Goal: Task Accomplishment & Management: Use online tool/utility

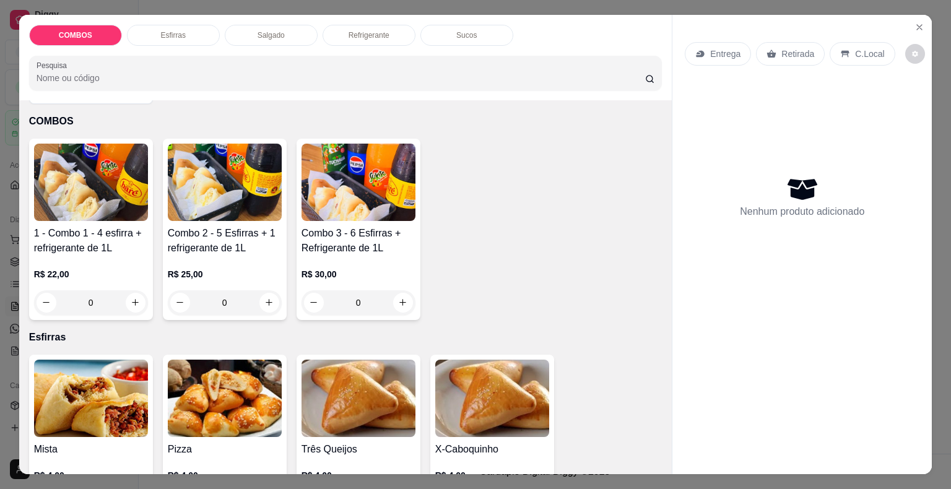
scroll to position [124, 0]
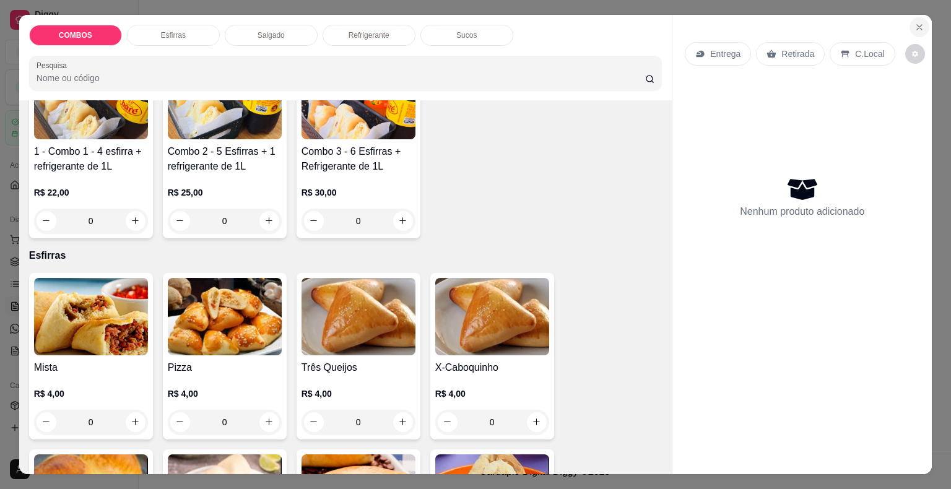
click at [911, 17] on button "Close" at bounding box center [920, 27] width 20 height 20
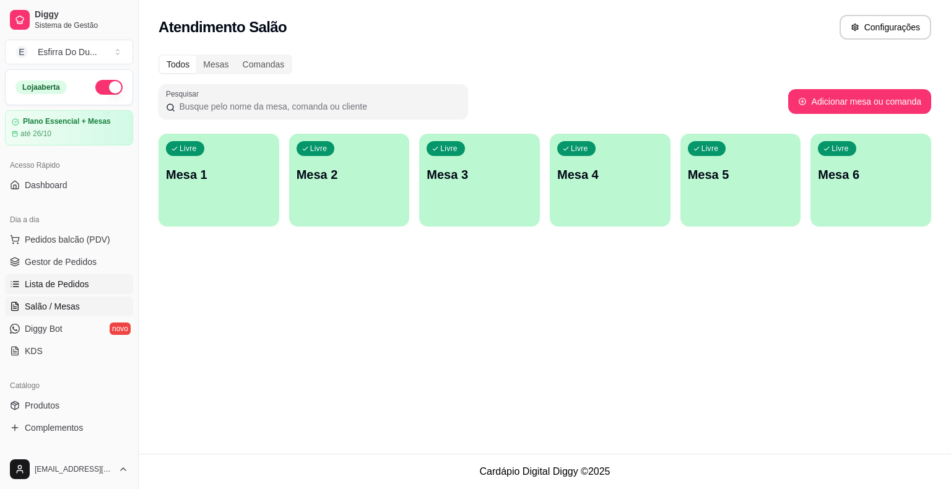
click at [64, 286] on span "Lista de Pedidos" at bounding box center [57, 284] width 64 height 12
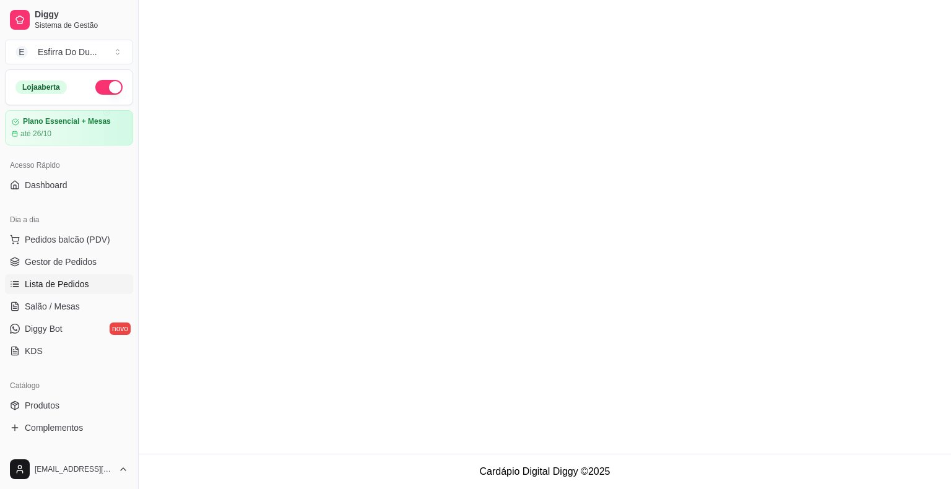
click at [64, 286] on span "Lista de Pedidos" at bounding box center [57, 284] width 64 height 12
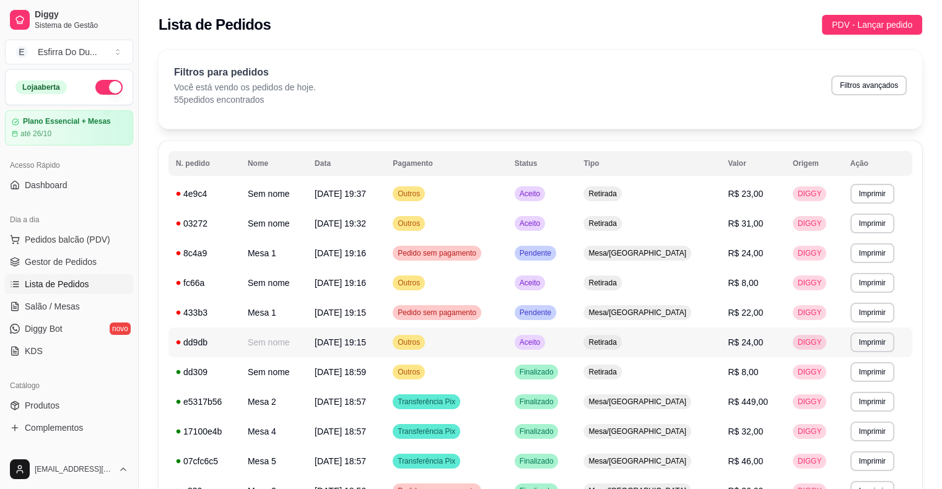
click at [543, 341] on span "Aceito" at bounding box center [529, 343] width 25 height 10
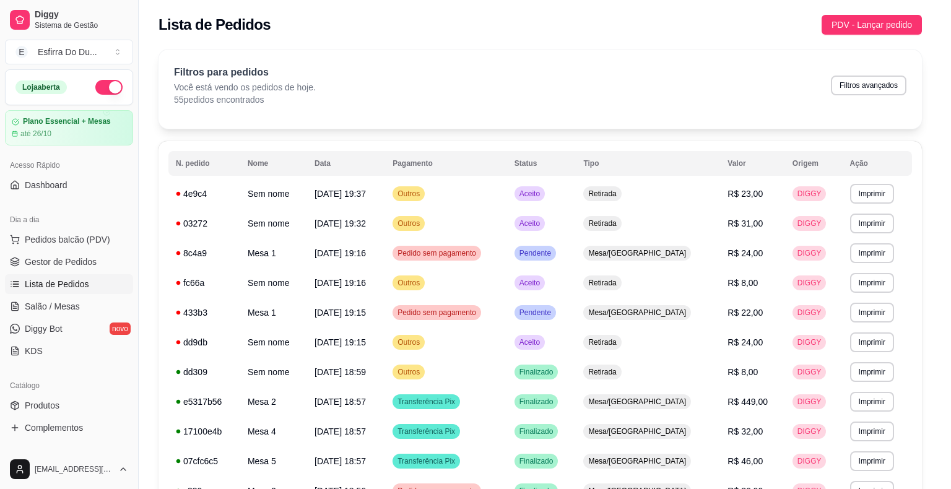
click at [583, 447] on footer "Cancelar pedido Mover para preparo" at bounding box center [475, 430] width 357 height 45
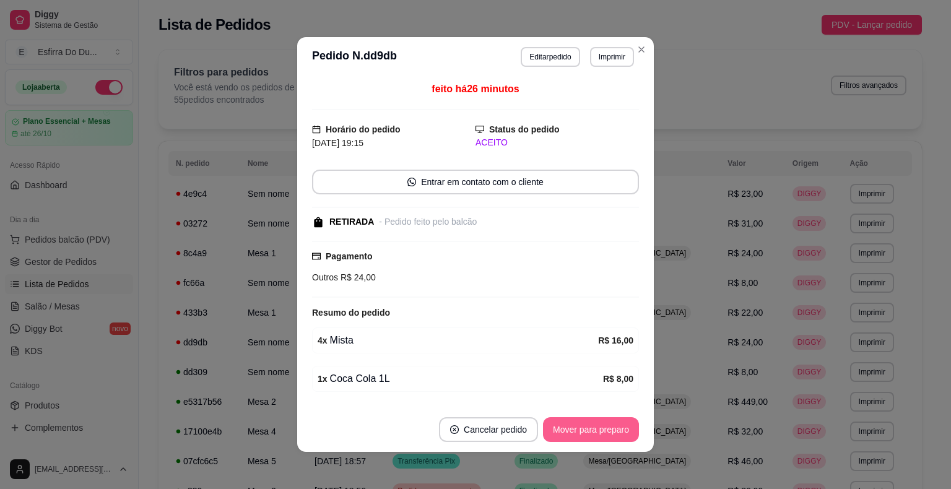
click at [582, 437] on button "Mover para preparo" at bounding box center [591, 429] width 96 height 25
click at [582, 437] on button "Mover para retirada disponível" at bounding box center [570, 430] width 133 height 24
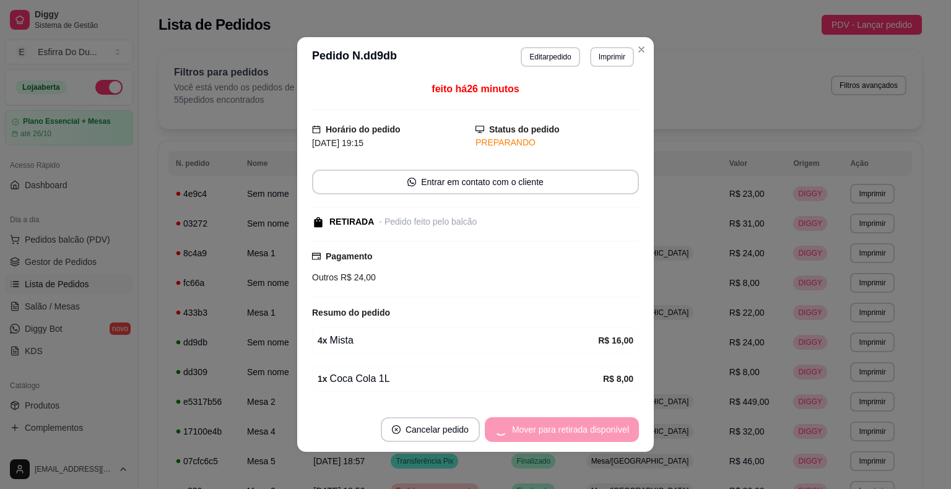
click at [582, 437] on div "Mover para retirada disponível" at bounding box center [562, 429] width 154 height 25
click at [582, 437] on div "Mover para finalizado" at bounding box center [579, 429] width 120 height 25
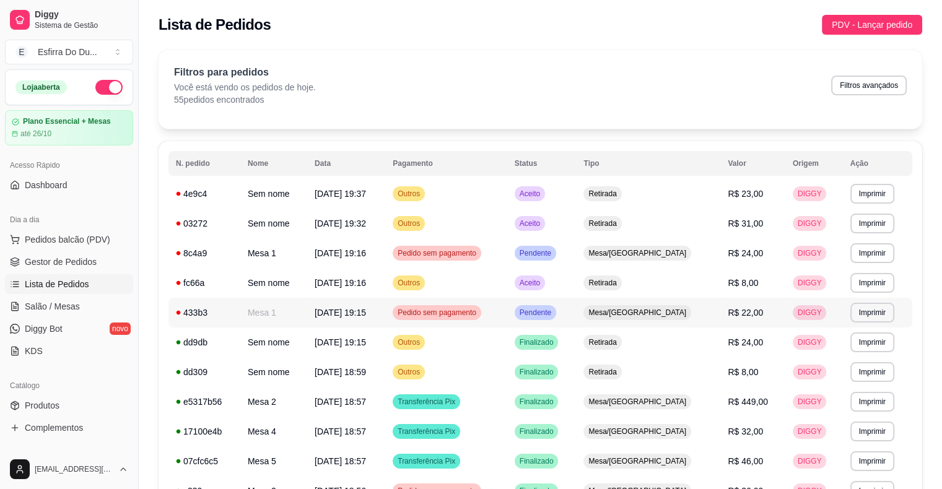
click at [555, 313] on div "Pendente" at bounding box center [535, 312] width 41 height 15
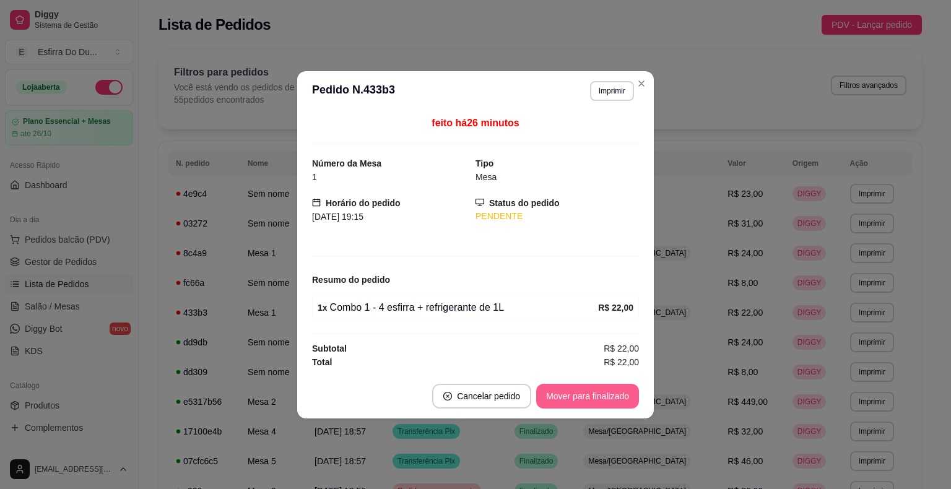
click at [602, 387] on button "Mover para finalizado" at bounding box center [587, 396] width 103 height 25
click at [600, 406] on div "Mover para finalizado" at bounding box center [579, 396] width 120 height 25
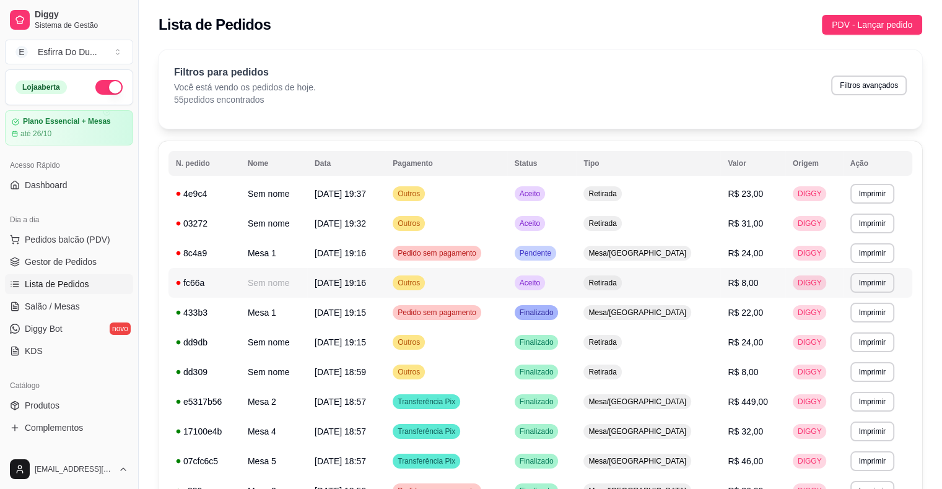
click at [543, 280] on span "Aceito" at bounding box center [529, 283] width 25 height 10
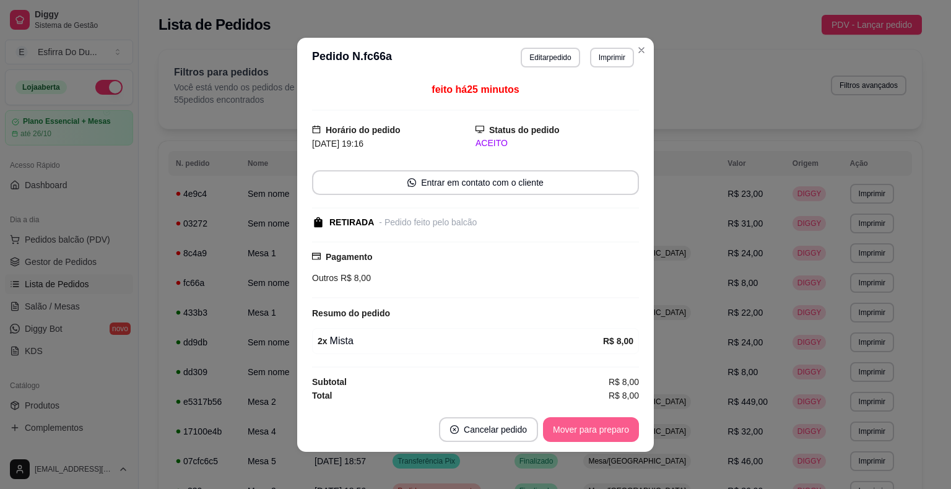
click at [562, 418] on button "Mover para preparo" at bounding box center [591, 429] width 96 height 25
click at [562, 418] on div "Mover para preparo" at bounding box center [582, 429] width 113 height 25
click at [562, 418] on button "Mover para retirada disponível" at bounding box center [570, 429] width 133 height 24
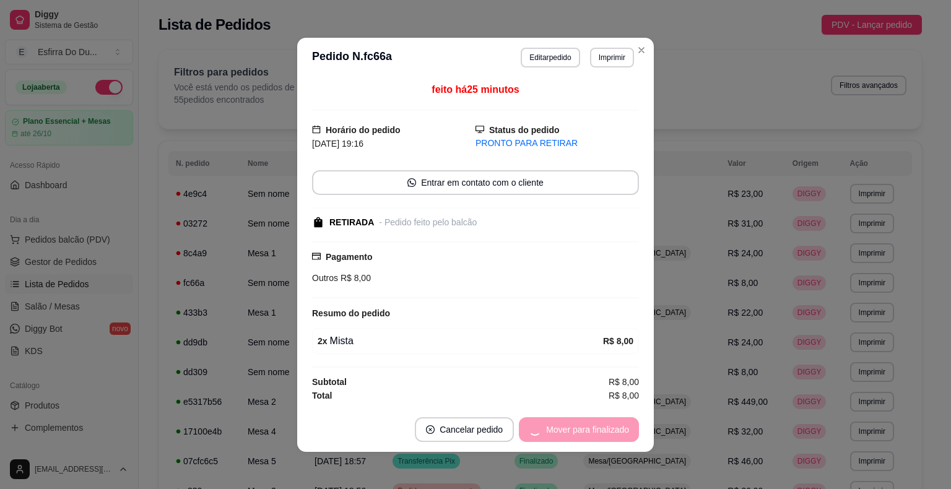
click at [562, 418] on div "Mover para finalizado" at bounding box center [579, 429] width 120 height 25
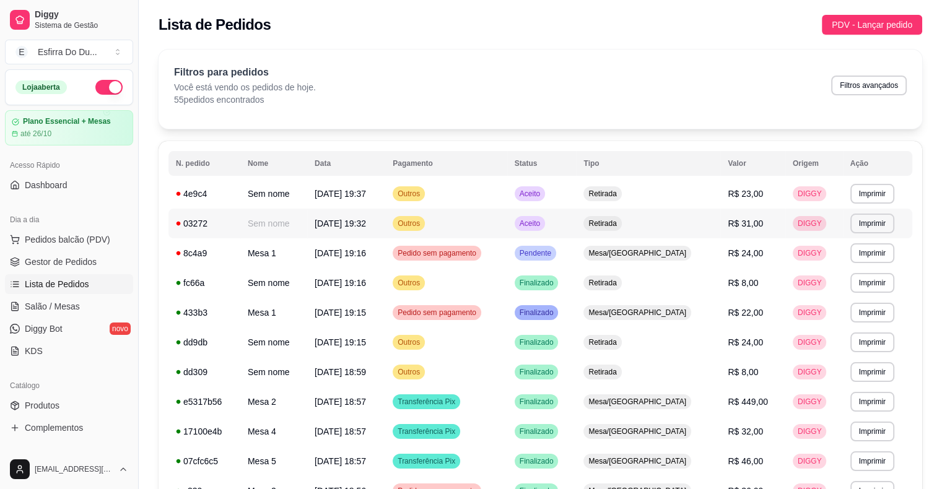
click at [572, 231] on td "Aceito" at bounding box center [541, 224] width 69 height 30
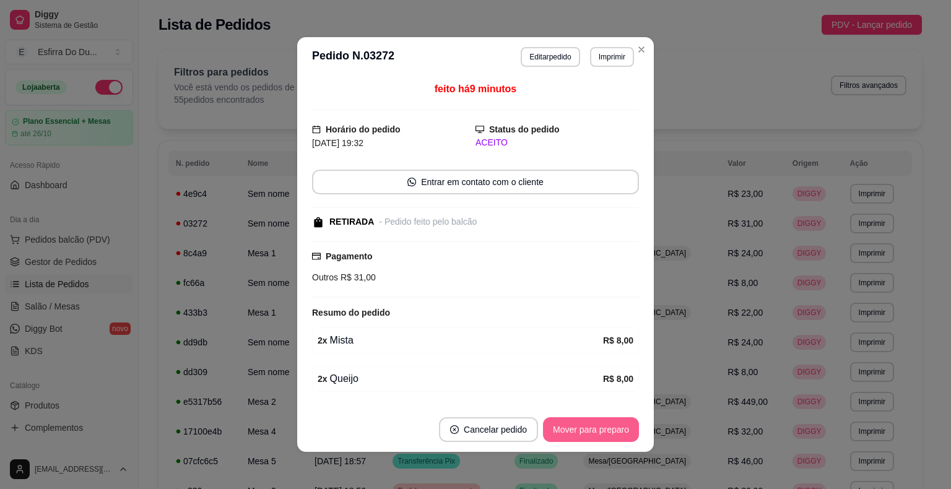
click at [583, 430] on button "Mover para preparo" at bounding box center [591, 429] width 96 height 25
click at [583, 430] on div "Mover para preparo" at bounding box center [582, 429] width 113 height 25
click at [583, 430] on button "Mover para retirada disponível" at bounding box center [570, 429] width 137 height 25
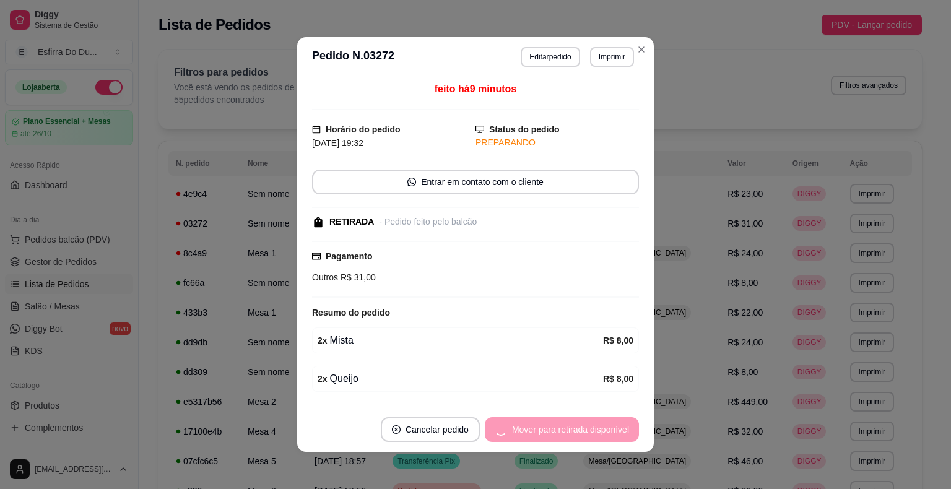
click at [583, 430] on div "Mover para retirada disponível" at bounding box center [562, 429] width 154 height 25
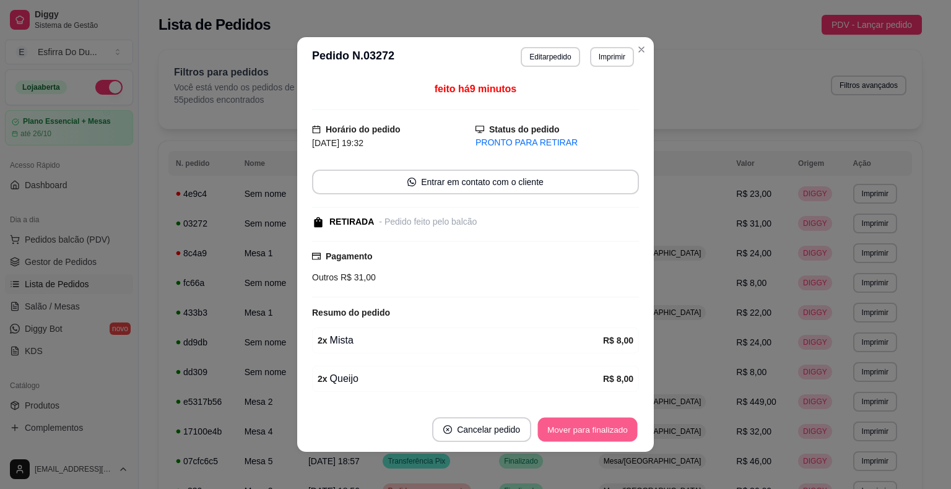
click at [583, 430] on button "Mover para finalizado" at bounding box center [588, 430] width 100 height 24
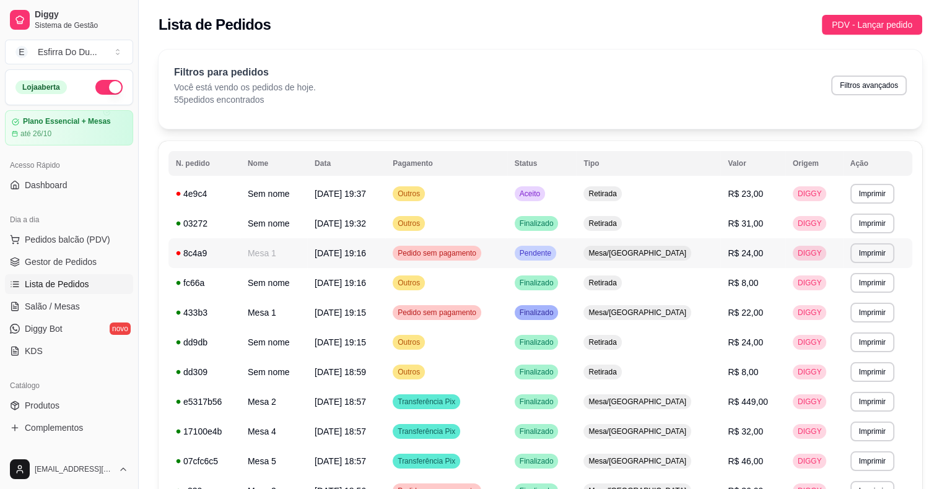
click at [556, 250] on div "Pendente" at bounding box center [535, 253] width 41 height 15
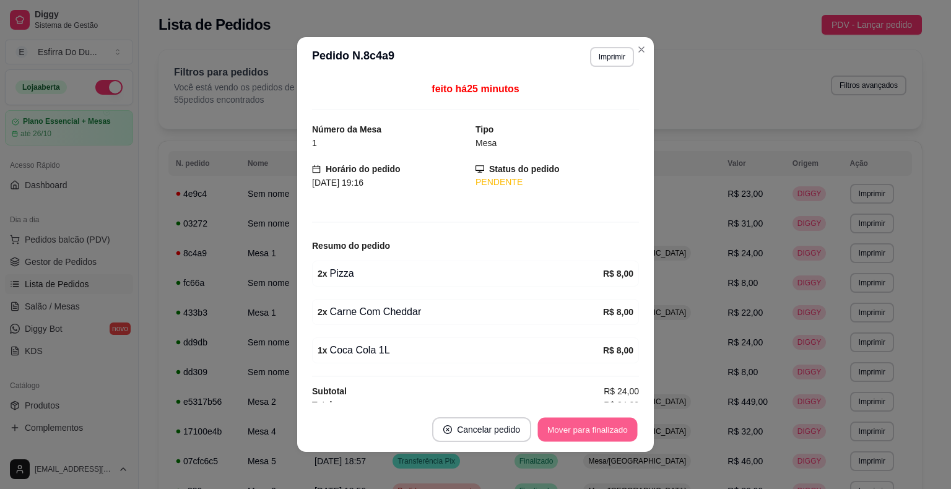
click at [610, 435] on button "Mover para finalizado" at bounding box center [588, 430] width 100 height 24
click at [610, 435] on div "Mover para finalizado" at bounding box center [579, 429] width 120 height 25
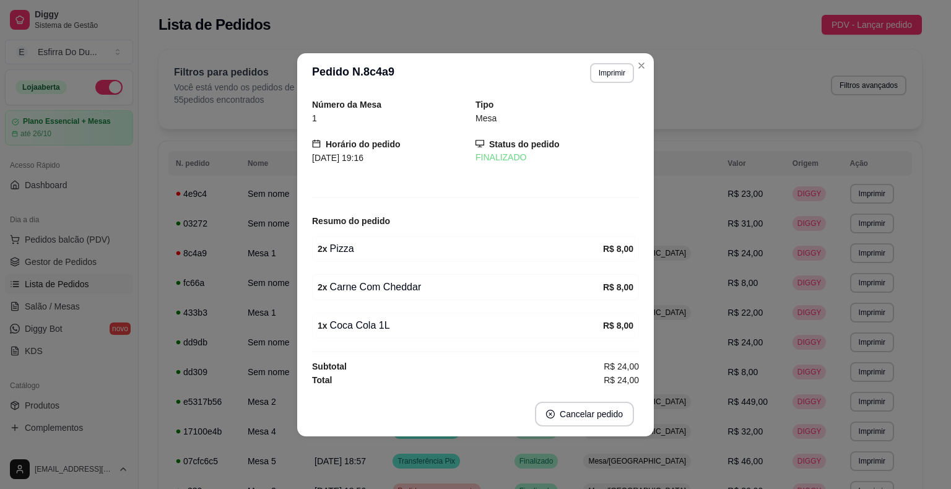
click at [610, 435] on footer "Cancelar pedido" at bounding box center [475, 414] width 357 height 45
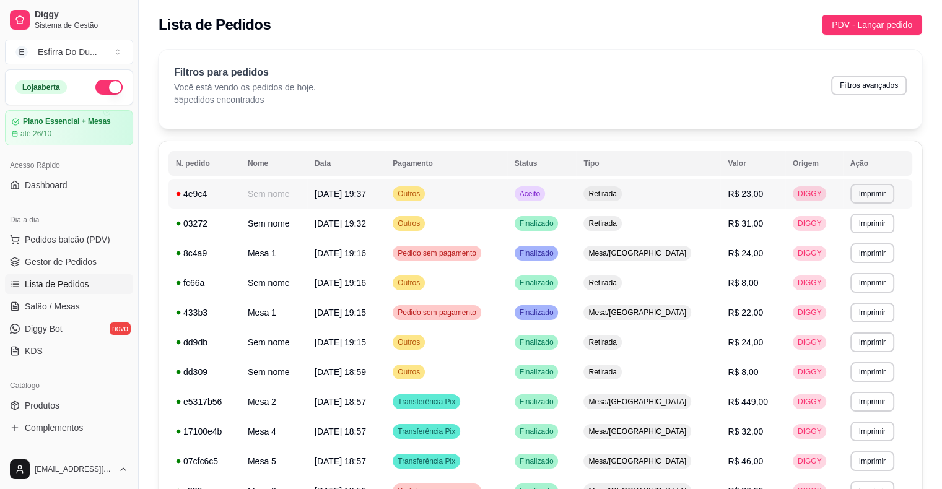
click at [543, 196] on span "Aceito" at bounding box center [529, 194] width 25 height 10
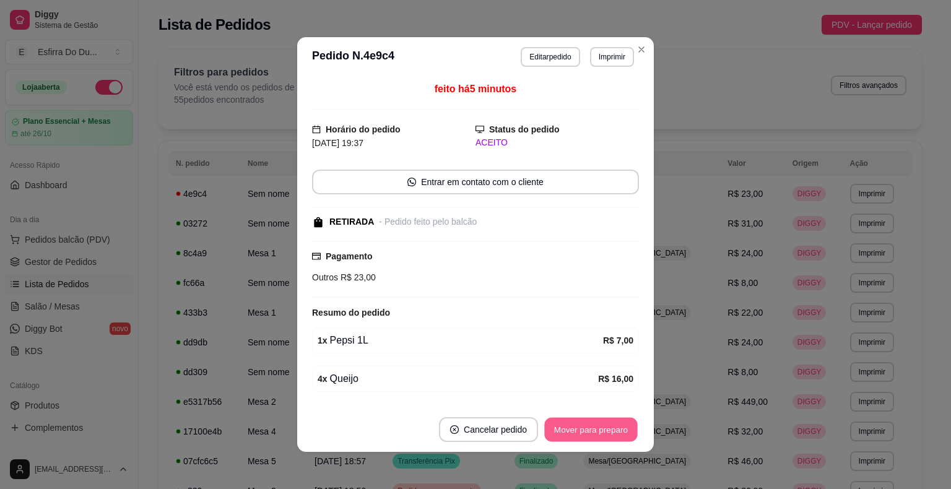
click at [622, 440] on button "Mover para preparo" at bounding box center [590, 430] width 93 height 24
click at [622, 439] on div "Mover para preparo" at bounding box center [582, 429] width 113 height 25
click at [622, 439] on button "Mover para retirada disponível" at bounding box center [570, 430] width 133 height 24
click at [622, 439] on div "Mover para retirada disponível" at bounding box center [570, 429] width 137 height 25
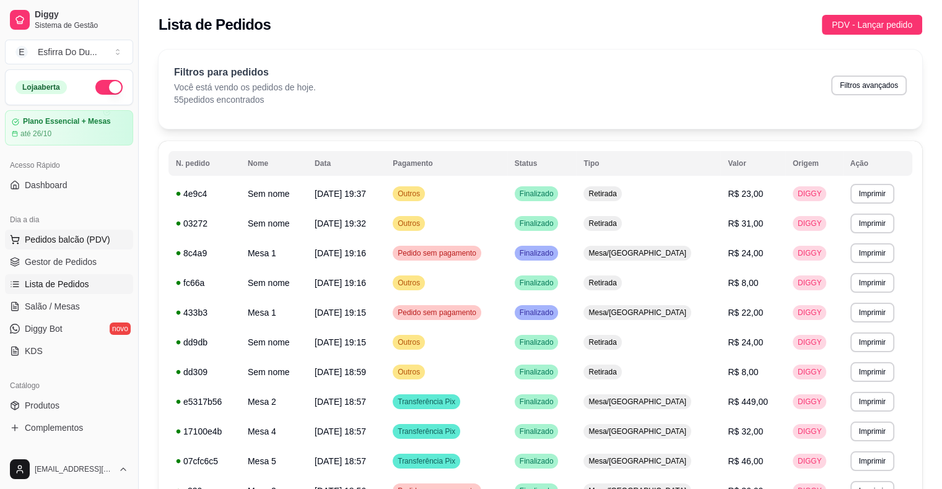
click at [108, 237] on button "Pedidos balcão (PDV)" at bounding box center [69, 240] width 128 height 20
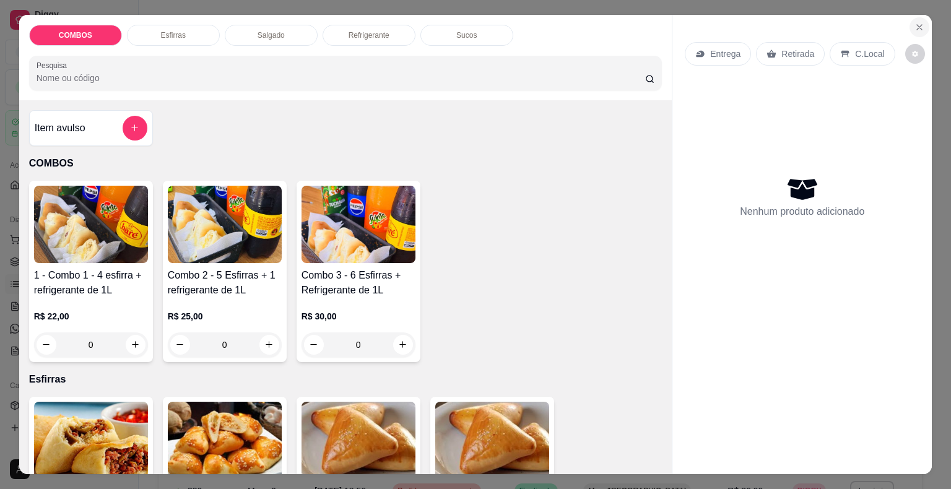
click at [920, 22] on icon "Close" at bounding box center [920, 27] width 10 height 10
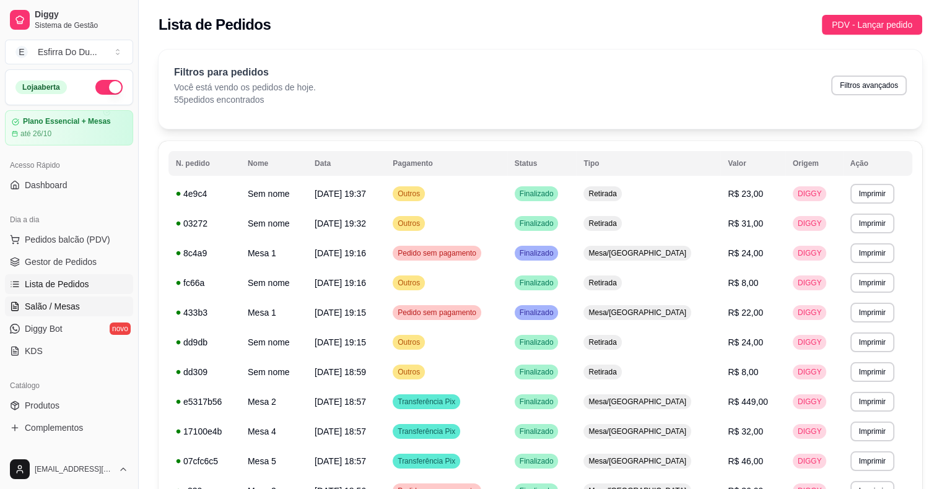
click at [30, 300] on span "Salão / Mesas" at bounding box center [52, 306] width 55 height 12
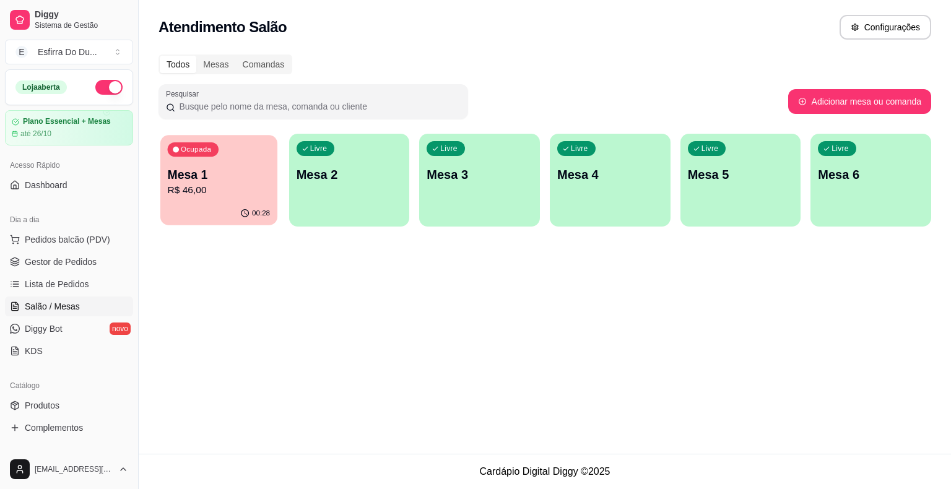
click at [172, 212] on div "00:28" at bounding box center [218, 214] width 117 height 24
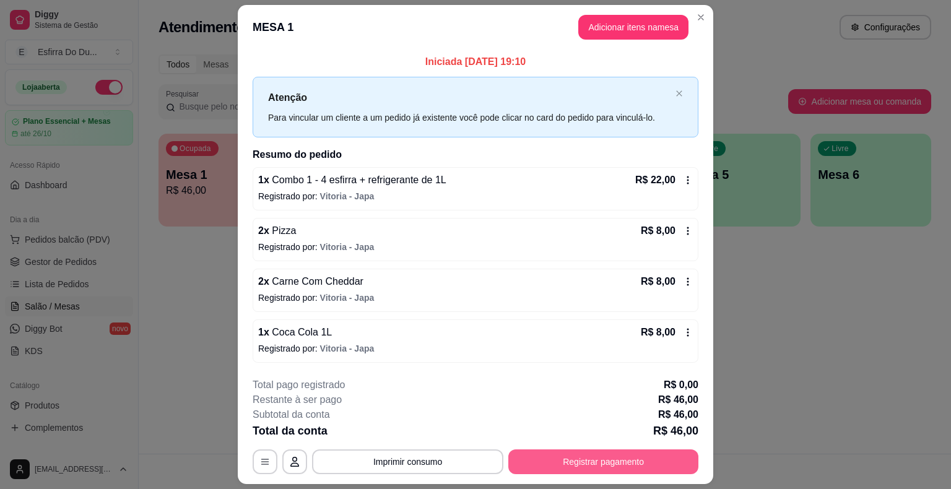
click at [689, 459] on button "Registrar pagamento" at bounding box center [604, 462] width 190 height 25
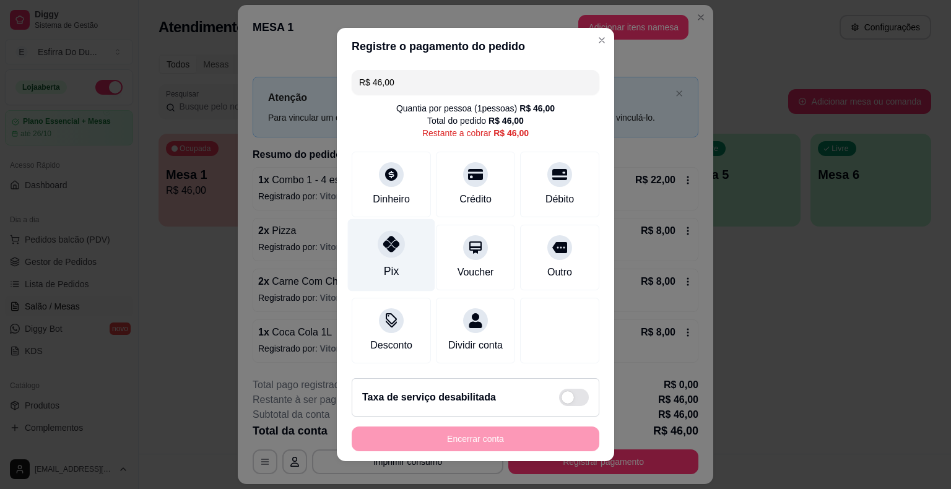
click at [401, 261] on div "Pix" at bounding box center [391, 255] width 87 height 72
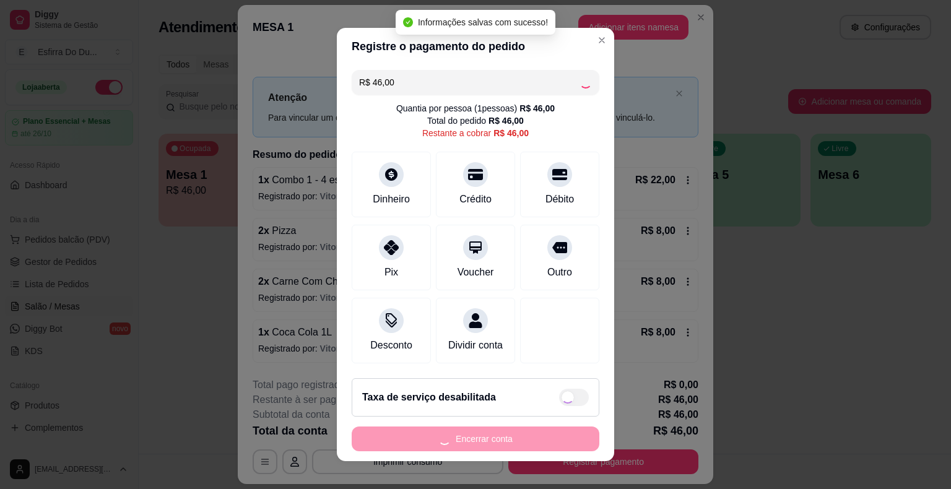
type input "R$ 0,00"
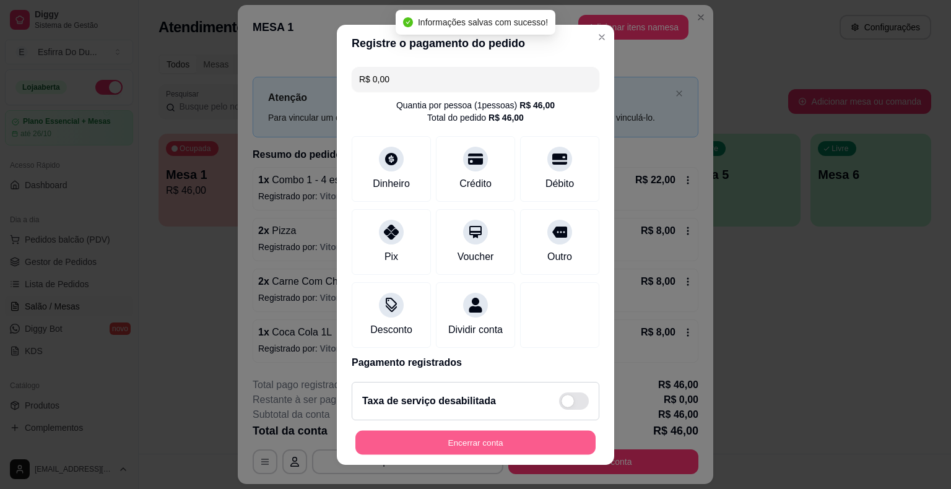
click at [438, 445] on button "Encerrar conta" at bounding box center [476, 442] width 240 height 24
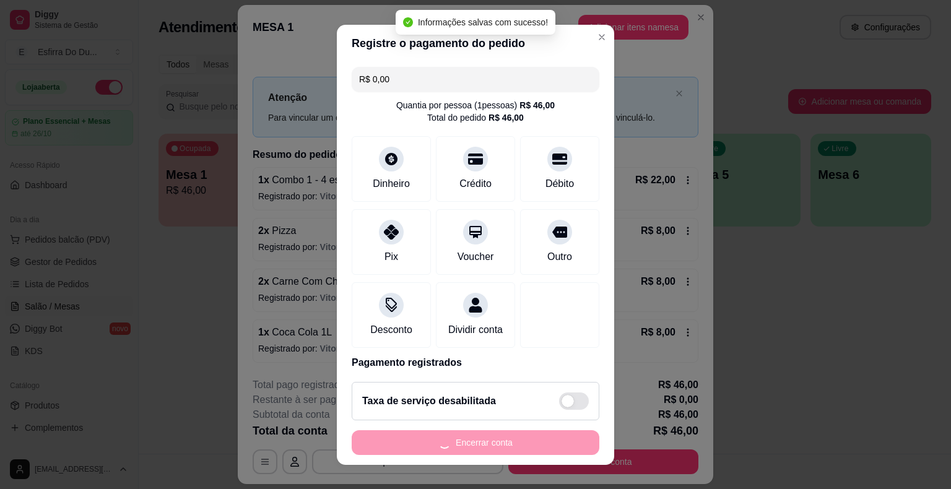
click at [438, 445] on div "Encerrar conta" at bounding box center [476, 442] width 248 height 25
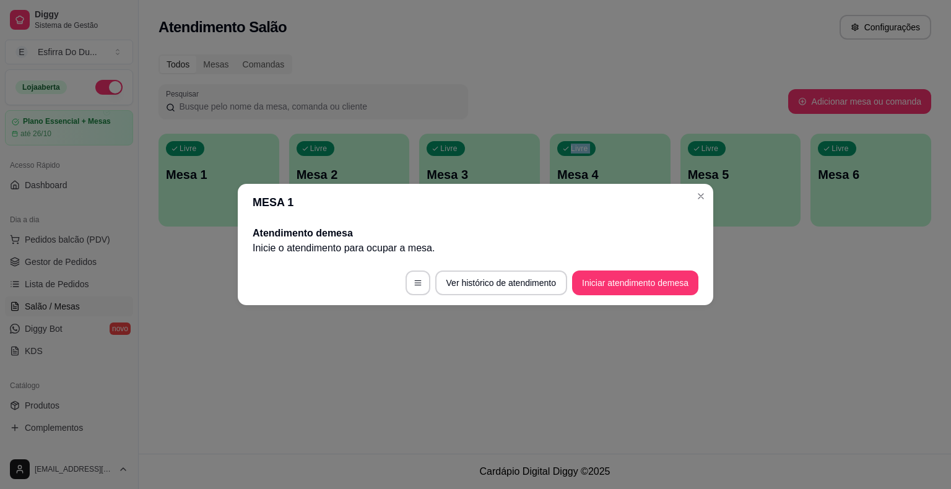
click at [438, 445] on div "Atendimento Salão Configurações Todos Mesas Comandas Pesquisar Adicionar mesa o…" at bounding box center [545, 227] width 813 height 454
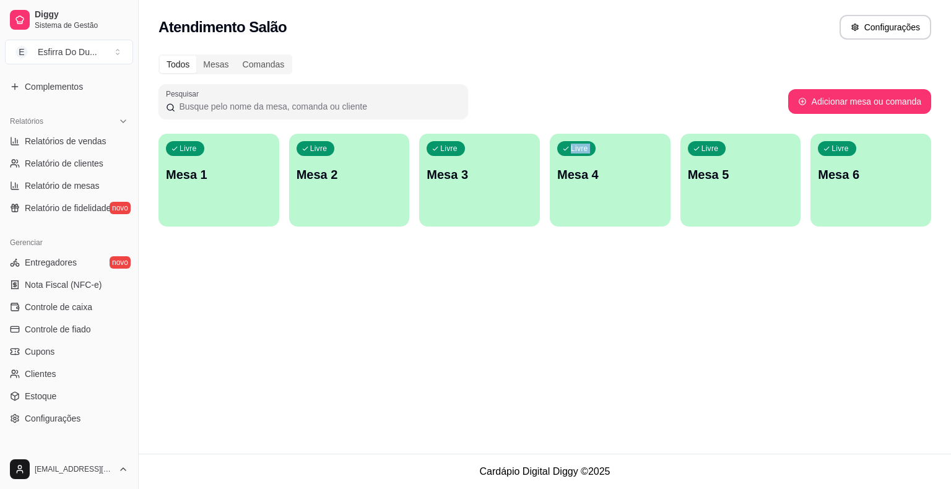
scroll to position [372, 0]
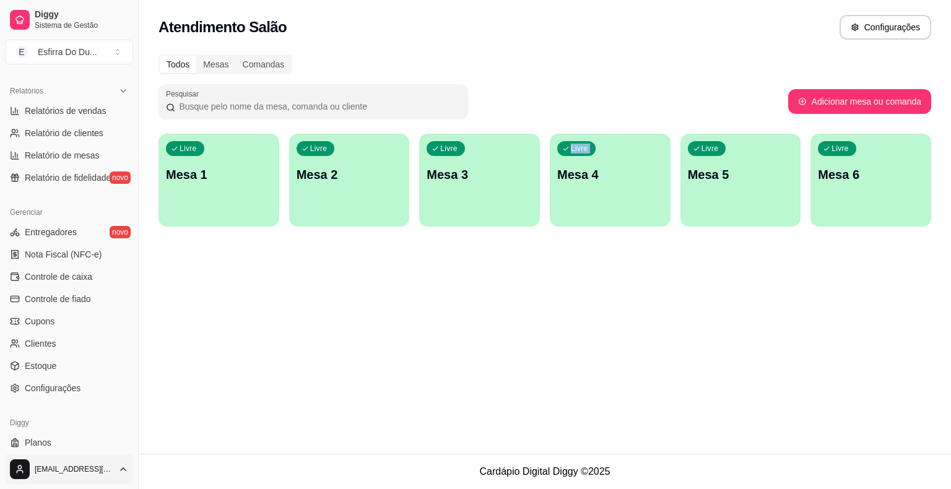
click at [19, 465] on html "Diggy Sistema de Gestão E Esfirra Do Du ... Loja aberta Plano Essencial + Mesas…" at bounding box center [475, 244] width 951 height 489
click at [40, 445] on div "Sair" at bounding box center [69, 440] width 133 height 20
